Goal: Task Accomplishment & Management: Manage account settings

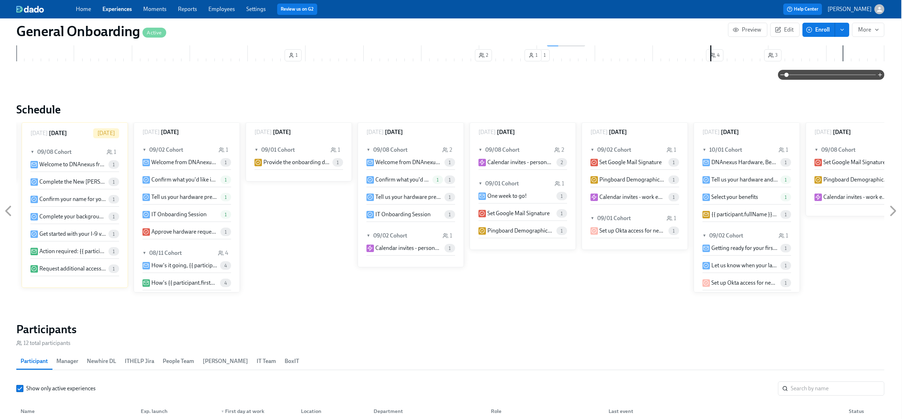
scroll to position [0, 1]
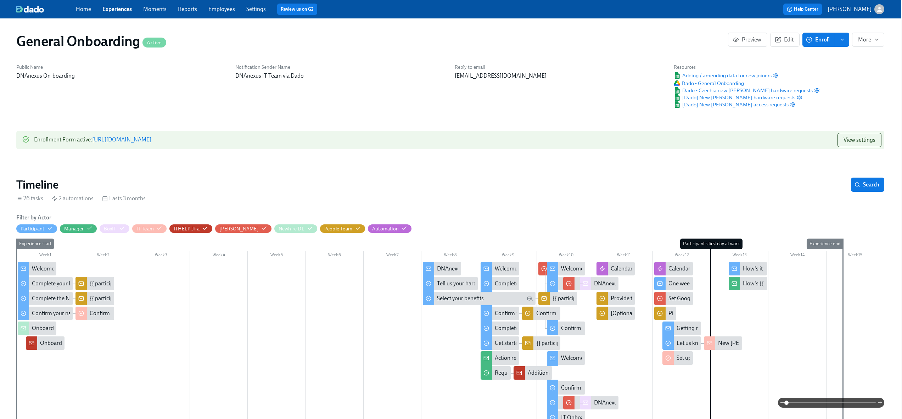
click at [118, 9] on link "Experiences" at bounding box center [116, 9] width 29 height 7
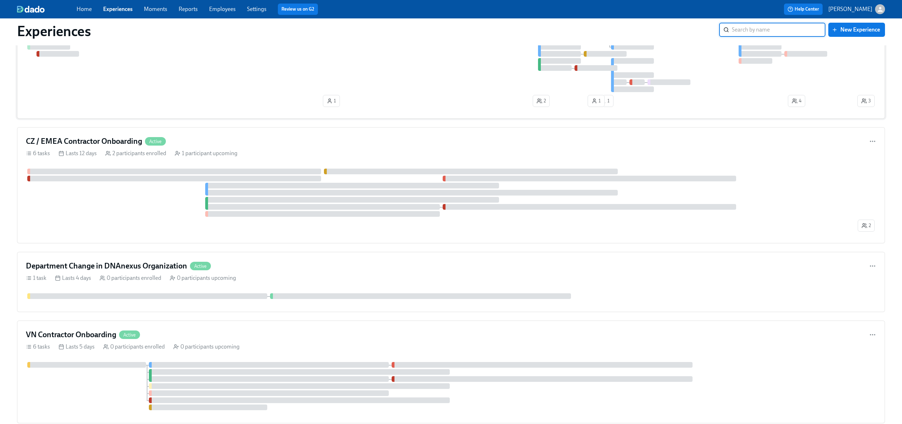
scroll to position [574, 0]
click at [392, 148] on div "CZ / EMEA Contractor Onboarding Active 6 tasks Lasts 12 days 2 participants enr…" at bounding box center [451, 185] width 868 height 116
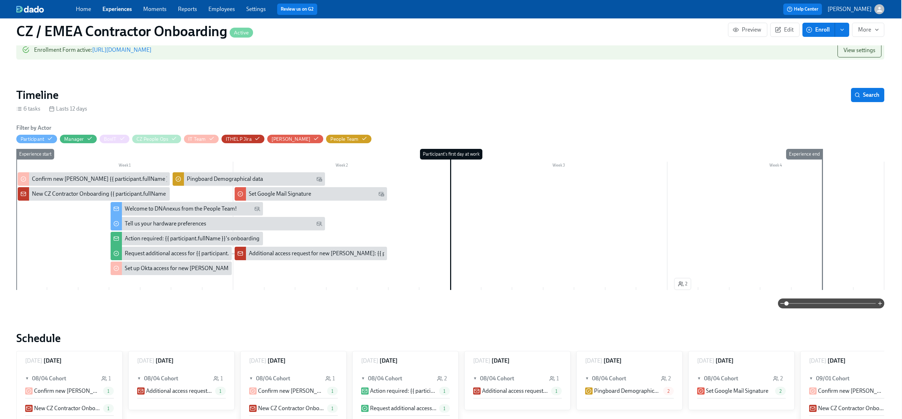
scroll to position [0, 1]
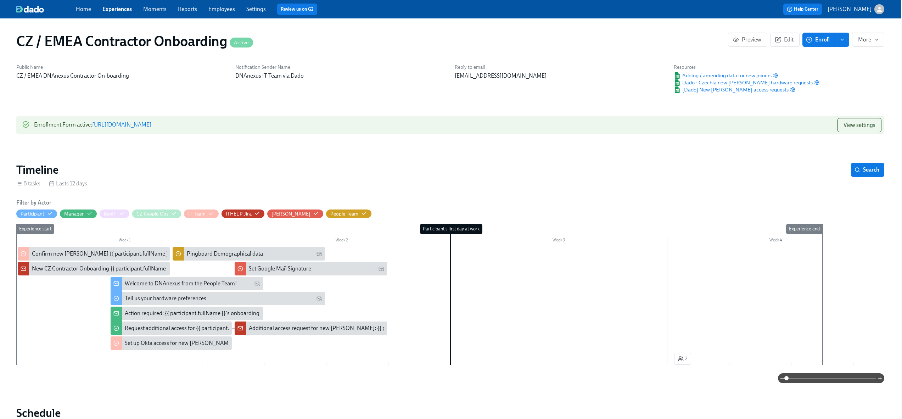
click at [151, 124] on link "https://my.dadohr.com/enrollmentForms/R9OcMlztS8ae0gwP4Cm8CcVjZaORNillR" at bounding box center [121, 124] width 59 height 7
drag, startPoint x: 673, startPoint y: 66, endPoint x: 711, endPoint y: 69, distance: 37.7
click at [711, 69] on h6 "Resources" at bounding box center [747, 67] width 146 height 7
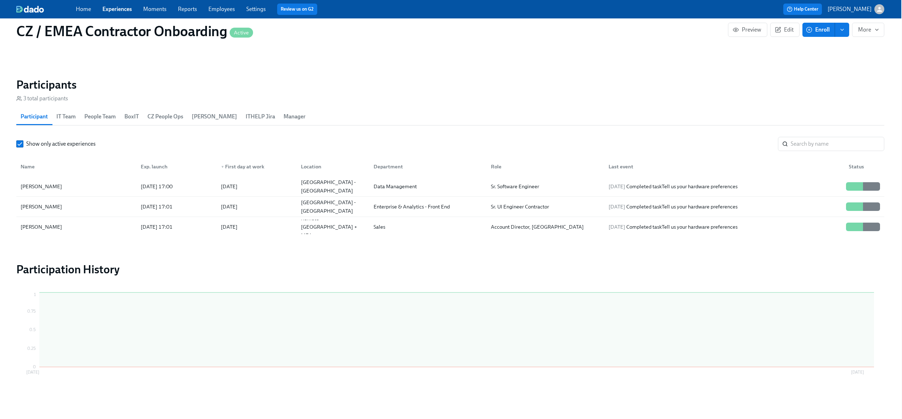
scroll to position [0, 23]
click at [303, 225] on div "Remote - Europe + MEA" at bounding box center [333, 227] width 70 height 26
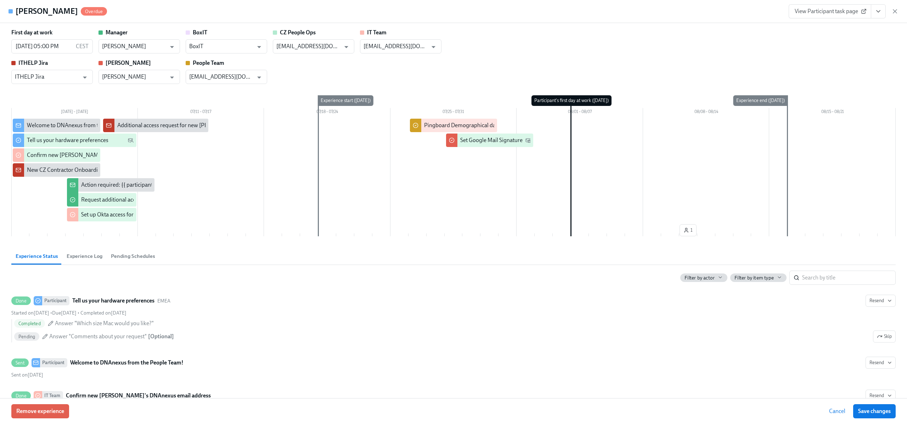
click at [52, 170] on div "New CZ Contractor Onboarding {{ participant.fullName }} {{ participant.startDat…" at bounding box center [148, 170] width 242 height 8
click at [18, 170] on input "checkbox" at bounding box center [18, 170] width 6 height 6
checkbox input "false"
click at [897, 15] on icon "button" at bounding box center [895, 11] width 7 height 7
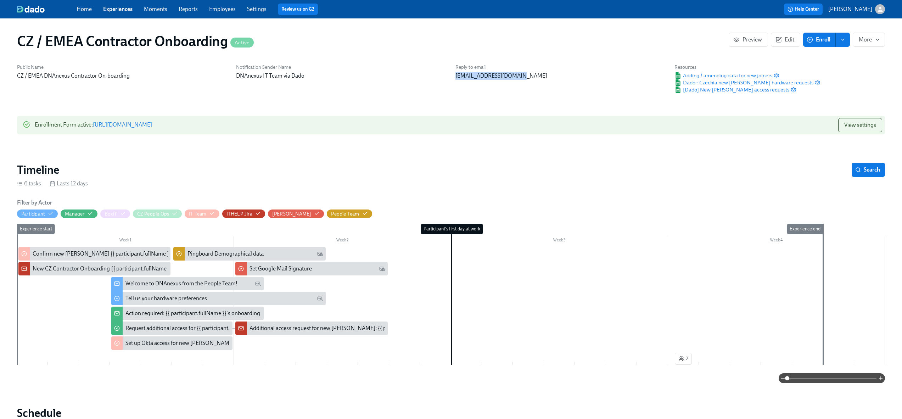
drag, startPoint x: 451, startPoint y: 77, endPoint x: 523, endPoint y: 83, distance: 71.8
click at [523, 83] on div "Reply-to email itsupport@dnanexus.com" at bounding box center [560, 79] width 219 height 38
click at [519, 67] on h6 "Reply-to email" at bounding box center [560, 67] width 211 height 7
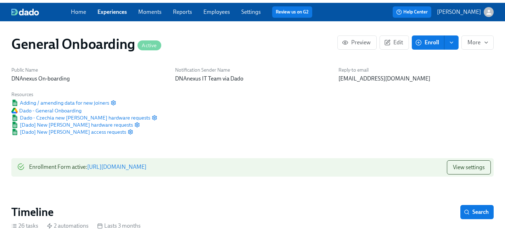
scroll to position [0, 4477]
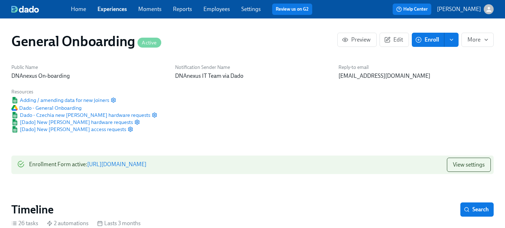
click at [121, 9] on link "Experiences" at bounding box center [111, 9] width 29 height 7
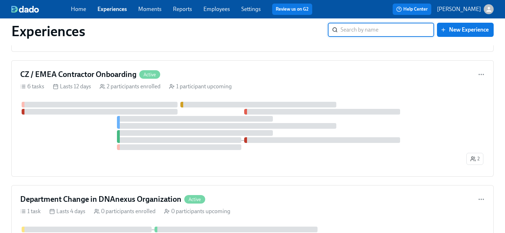
scroll to position [630, 0]
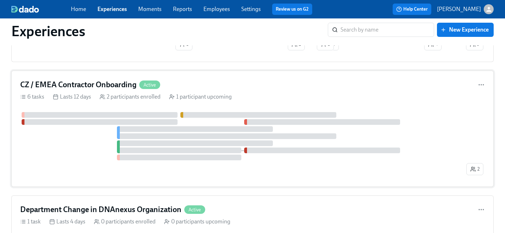
click at [108, 86] on h4 "CZ / EMEA Contractor Onboarding" at bounding box center [78, 84] width 116 height 11
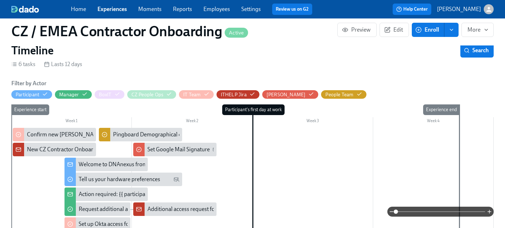
scroll to position [125, 0]
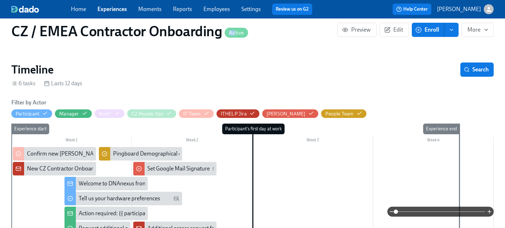
drag, startPoint x: 234, startPoint y: 34, endPoint x: 225, endPoint y: 33, distance: 8.2
click at [225, 33] on span "Active" at bounding box center [236, 32] width 23 height 5
click at [235, 33] on span "Active" at bounding box center [236, 32] width 23 height 5
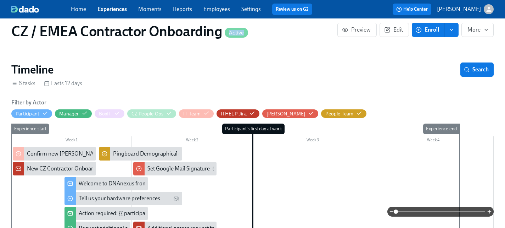
click at [239, 33] on span "Active" at bounding box center [236, 32] width 23 height 5
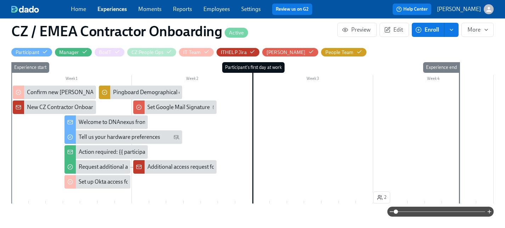
scroll to position [185, 0]
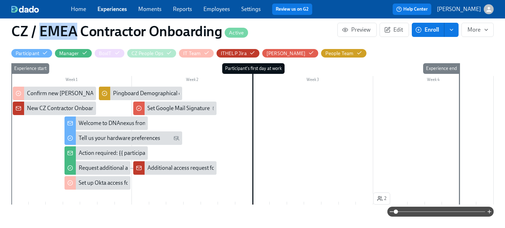
drag, startPoint x: 41, startPoint y: 34, endPoint x: 76, endPoint y: 34, distance: 34.7
click at [76, 34] on h1 "CZ / EMEA Contractor Onboarding Active" at bounding box center [129, 31] width 237 height 17
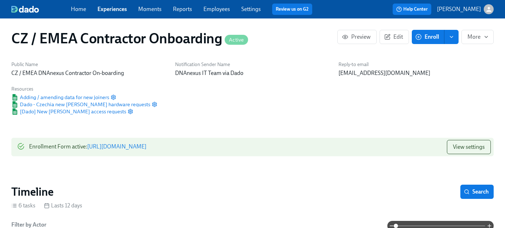
scroll to position [0, 0]
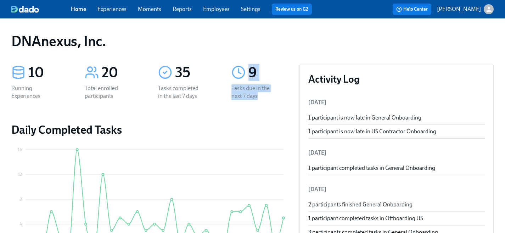
drag, startPoint x: 251, startPoint y: 70, endPoint x: 261, endPoint y: 96, distance: 28.4
click at [261, 96] on div "9 Tasks due in the next 7 days" at bounding box center [259, 81] width 73 height 53
click at [261, 96] on div "Tasks due in the next 7 days" at bounding box center [253, 92] width 45 height 16
drag, startPoint x: 261, startPoint y: 96, endPoint x: 248, endPoint y: 68, distance: 30.8
click at [249, 68] on div "9 Tasks due in the next 7 days" at bounding box center [259, 81] width 73 height 53
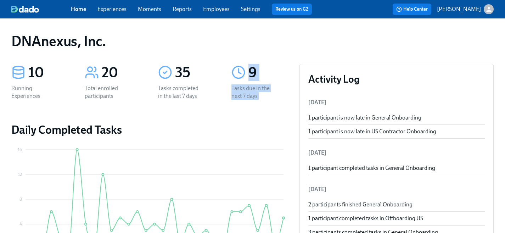
click at [248, 68] on div "9" at bounding box center [267, 73] width 39 height 18
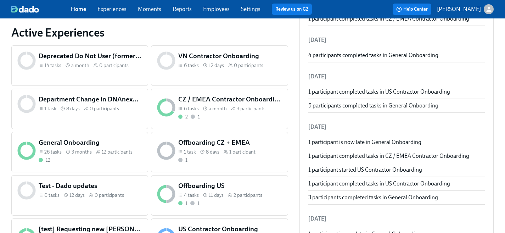
scroll to position [254, 0]
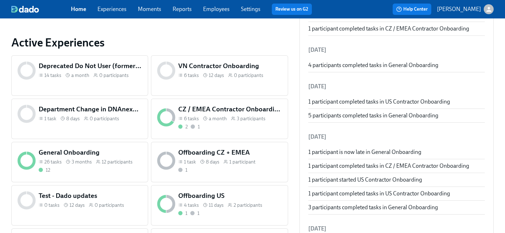
click at [257, 133] on div "CZ / EMEA Contractor Onboarding 6 tasks a month 3 participants 2 1" at bounding box center [219, 119] width 137 height 40
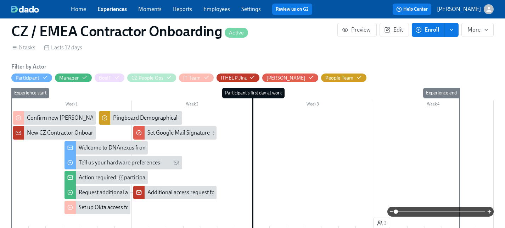
scroll to position [160, 0]
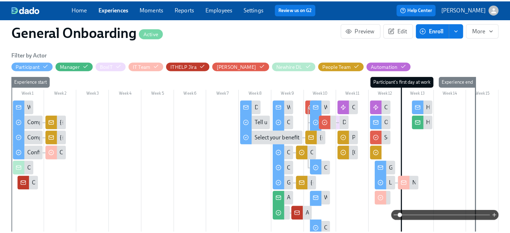
scroll to position [188, 0]
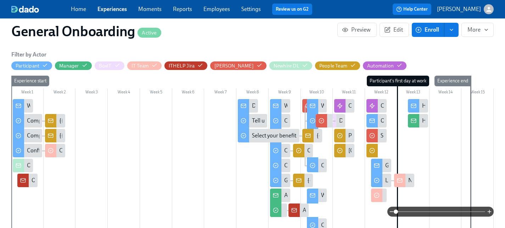
click at [378, 121] on div "One week to go!" at bounding box center [376, 120] width 20 height 13
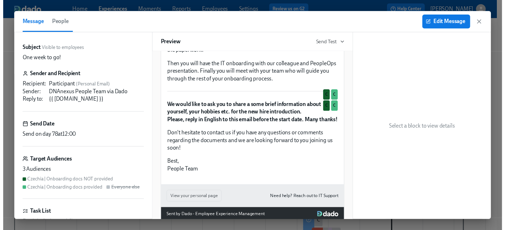
scroll to position [418, 0]
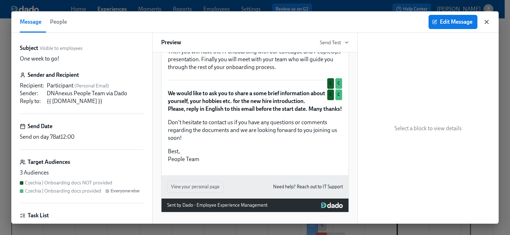
click at [489, 21] on icon "button" at bounding box center [486, 21] width 7 height 7
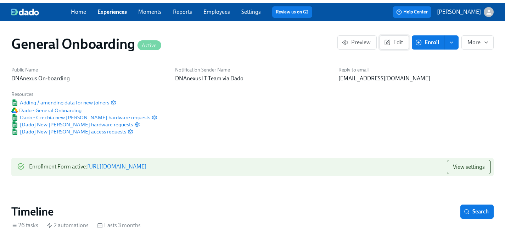
scroll to position [0, 4477]
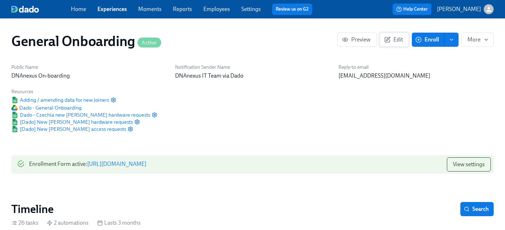
click at [401, 41] on span "Edit" at bounding box center [394, 39] width 17 height 7
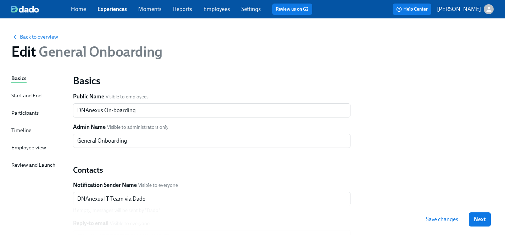
click at [22, 129] on div "Timeline" at bounding box center [21, 131] width 20 height 8
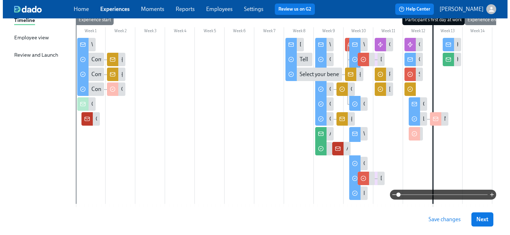
scroll to position [107, 0]
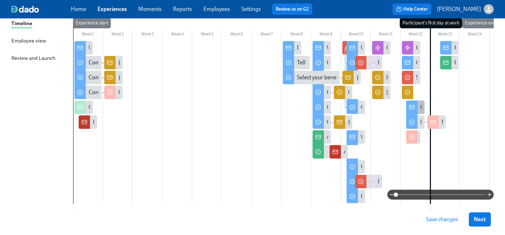
click at [412, 105] on icon at bounding box center [412, 108] width 6 height 6
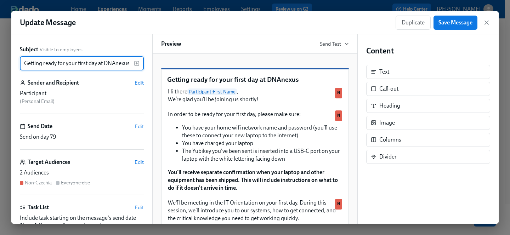
scroll to position [0, 1]
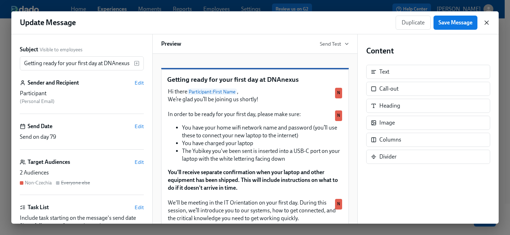
click at [486, 25] on icon "button" at bounding box center [486, 22] width 7 height 7
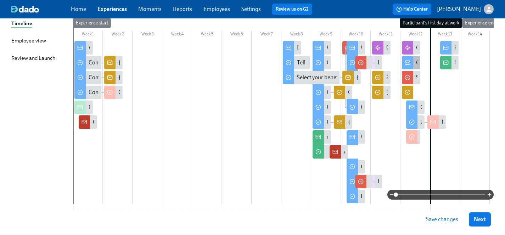
click at [409, 62] on icon at bounding box center [407, 62] width 5 height 1
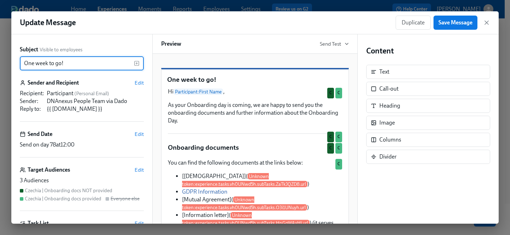
click at [357, 89] on div "One week to go! Hi Participant : First Name , As your Onboarding day is coming,…" at bounding box center [255, 139] width 206 height 170
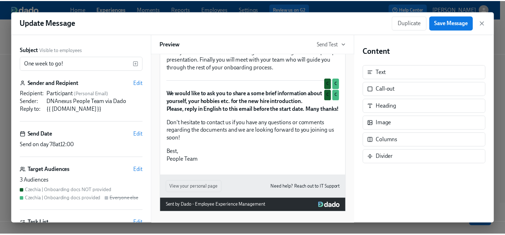
scroll to position [405, 0]
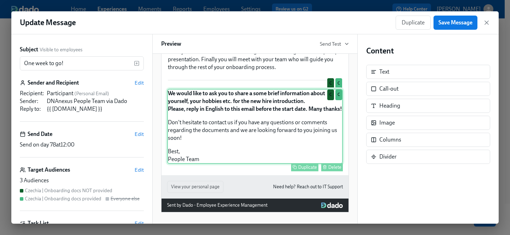
click at [209, 122] on div "We would like to ask you to share a some brief information about yourself, your…" at bounding box center [255, 126] width 176 height 75
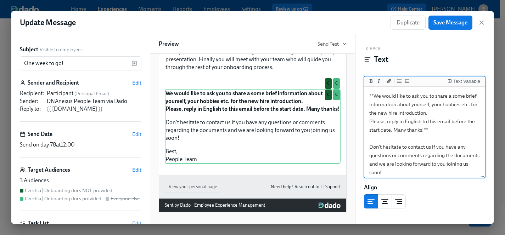
drag, startPoint x: 443, startPoint y: 129, endPoint x: 366, endPoint y: 96, distance: 83.7
click at [366, 96] on textarea "**We would like to ask you to share a some brief information about yourself, yo…" at bounding box center [425, 147] width 118 height 118
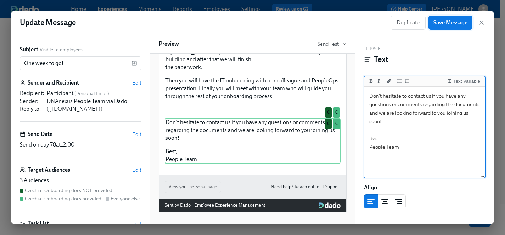
type textarea "Don't hesitate to contact us if you have any questions or comments regarding th…"
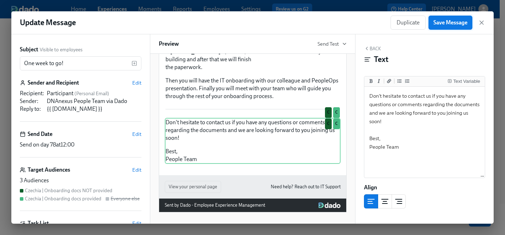
click at [463, 22] on span "Save Message" at bounding box center [450, 22] width 34 height 7
click at [461, 21] on span "Save Message" at bounding box center [450, 22] width 34 height 7
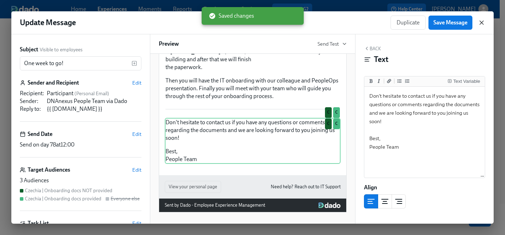
click at [482, 21] on icon "button" at bounding box center [481, 22] width 7 height 7
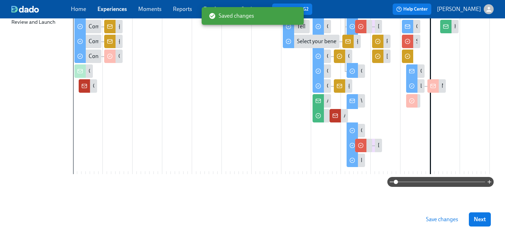
scroll to position [146, 0]
drag, startPoint x: 490, startPoint y: 222, endPoint x: 440, endPoint y: 207, distance: 52.8
click at [440, 207] on div "Save changes Next" at bounding box center [252, 219] width 505 height 31
click at [442, 218] on span "Save changes" at bounding box center [442, 219] width 32 height 7
